Goal: Complete application form: Complete application form

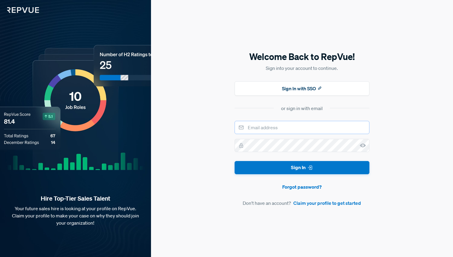
click at [297, 125] on input "email" at bounding box center [302, 127] width 135 height 13
type input "[EMAIL_ADDRESS][DOMAIN_NAME]"
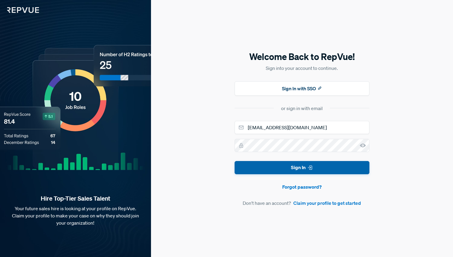
click at [310, 171] on icon "submit" at bounding box center [310, 168] width 6 height 6
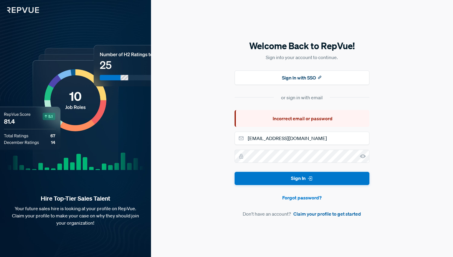
click at [316, 216] on link "Claim your profile to get started" at bounding box center [328, 213] width 68 height 7
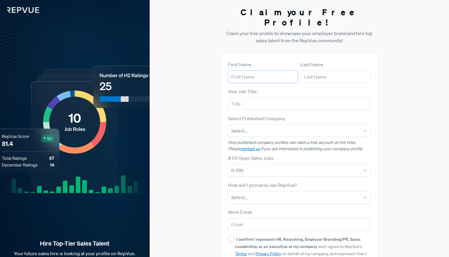
click at [283, 70] on input "text" at bounding box center [263, 76] width 70 height 13
type input "T"
click at [325, 70] on input "text" at bounding box center [336, 76] width 70 height 13
drag, startPoint x: 311, startPoint y: 68, endPoint x: 295, endPoint y: 66, distance: 16.0
click at [295, 67] on article "First Name T Last Name M" at bounding box center [299, 72] width 143 height 22
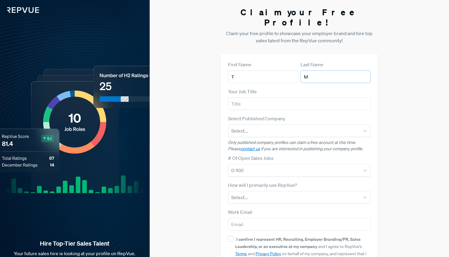
type input "M"
click at [271, 97] on input "text" at bounding box center [299, 103] width 143 height 13
type input "Sr Solutions Engineer"
click at [266, 127] on div at bounding box center [293, 131] width 125 height 8
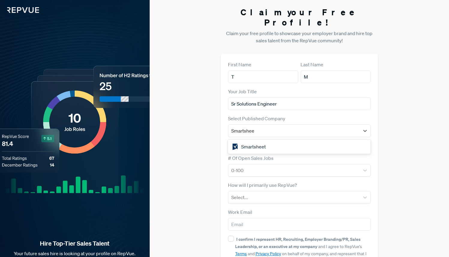
type input "Smartsheet"
click at [310, 141] on div "Smartsheet" at bounding box center [299, 147] width 143 height 12
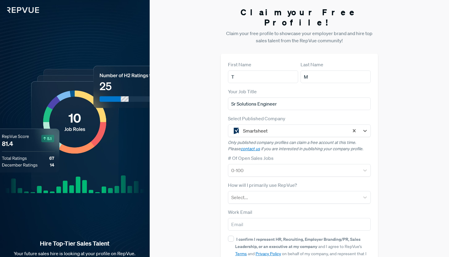
click at [390, 134] on div "Claim your Free Profile! Claim your free profile to showcase your employer bran…" at bounding box center [299, 151] width 299 height 302
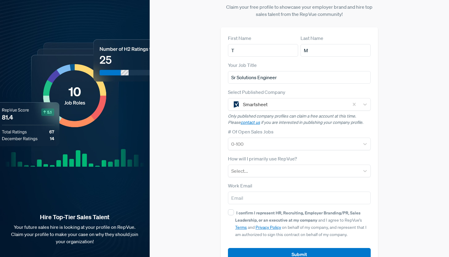
scroll to position [34, 0]
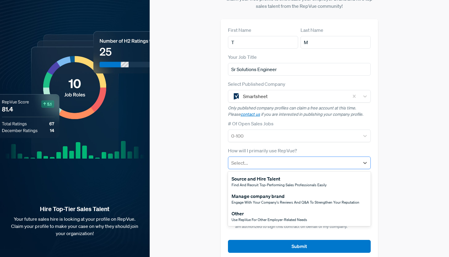
click at [303, 159] on div at bounding box center [293, 163] width 125 height 8
click at [296, 200] on span "Engage with your company's reviews and Q&A to strengthen your reputation" at bounding box center [296, 202] width 128 height 5
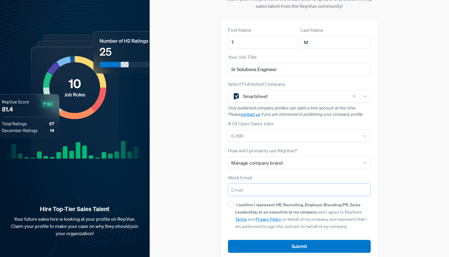
click at [296, 184] on input "email" at bounding box center [299, 190] width 143 height 13
click at [228, 201] on input "I confirm I represent HR, Recruiting, Employer Branding/PR, Sales Leadership, o…" at bounding box center [231, 204] width 6 height 6
checkbox input "true"
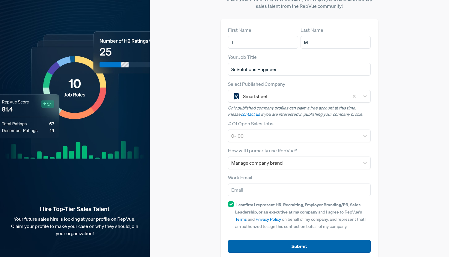
click at [278, 240] on button "Submit" at bounding box center [299, 246] width 143 height 13
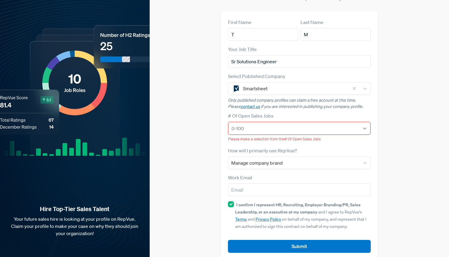
click at [367, 125] on icon at bounding box center [365, 128] width 6 height 6
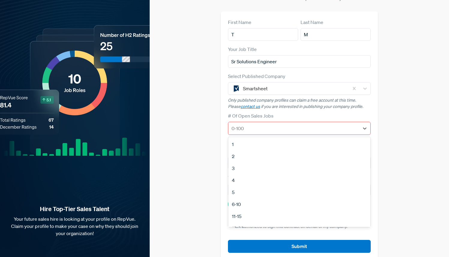
scroll to position [56, 0]
click at [268, 202] on div "100+" at bounding box center [299, 208] width 142 height 12
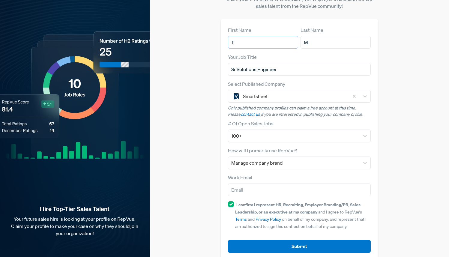
drag, startPoint x: 272, startPoint y: 33, endPoint x: 213, endPoint y: 28, distance: 59.3
click at [213, 28] on div "Claim your Free Profile! Claim your free profile to showcase your employer bran…" at bounding box center [299, 117] width 299 height 302
type input "A"
drag, startPoint x: 312, startPoint y: 31, endPoint x: 285, endPoint y: 29, distance: 26.8
click at [285, 29] on article "First Name A Last Name M" at bounding box center [299, 37] width 143 height 22
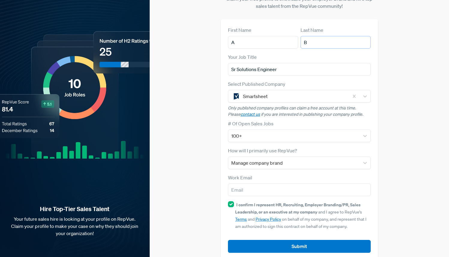
type input "B"
click at [247, 63] on input "Sr Solutions Engineer" at bounding box center [299, 69] width 143 height 13
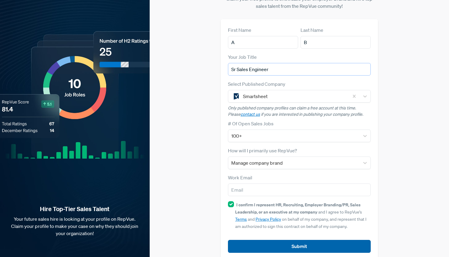
type input "Sr Sales Engineer"
click at [272, 240] on button "Submit" at bounding box center [299, 246] width 143 height 13
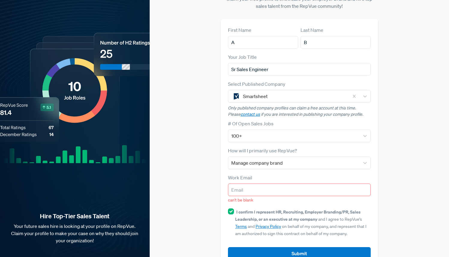
scroll to position [42, 0]
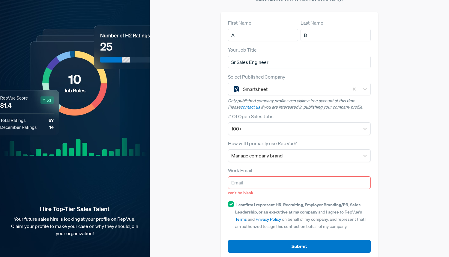
click at [271, 240] on button "Submit" at bounding box center [299, 246] width 143 height 13
